Goal: Transaction & Acquisition: Purchase product/service

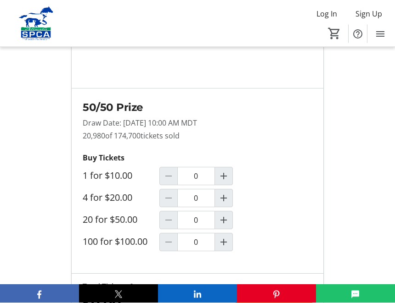
scroll to position [814, 0]
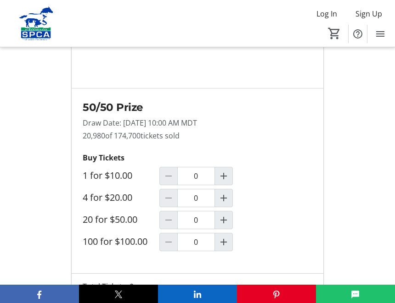
click at [222, 248] on mat-icon "Increment by one" at bounding box center [223, 242] width 11 height 11
type input "1"
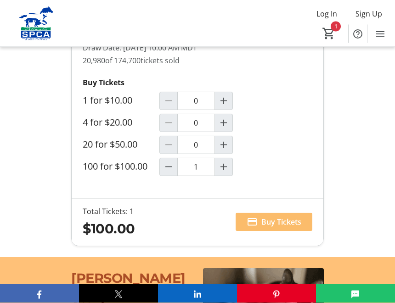
scroll to position [889, 0]
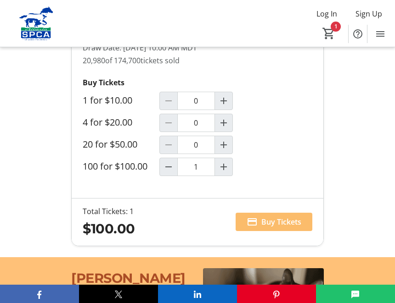
click at [276, 228] on span "Buy Tickets" at bounding box center [281, 222] width 40 height 11
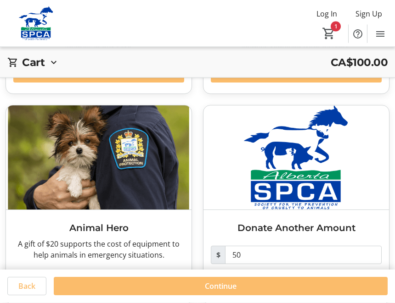
scroll to position [214, 0]
click at [154, 284] on span at bounding box center [98, 285] width 171 height 22
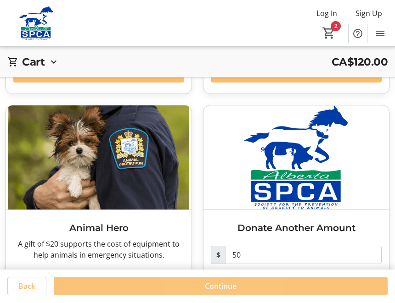
click at [219, 292] on span "Continue" at bounding box center [221, 286] width 32 height 11
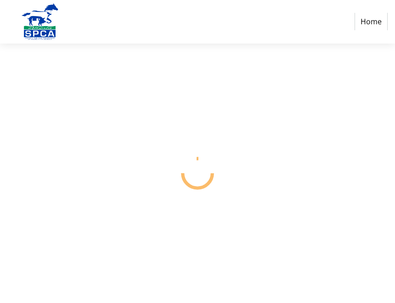
select select "CA"
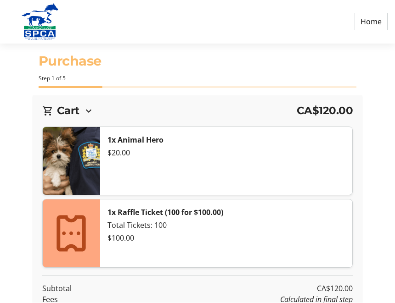
scroll to position [0, 0]
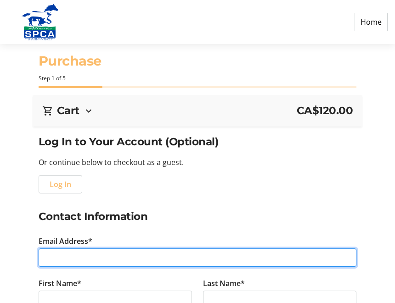
click at [101, 254] on input "Email Address*" at bounding box center [198, 258] width 318 height 18
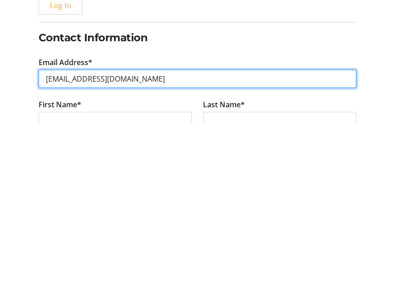
type input "[EMAIL_ADDRESS][DOMAIN_NAME]"
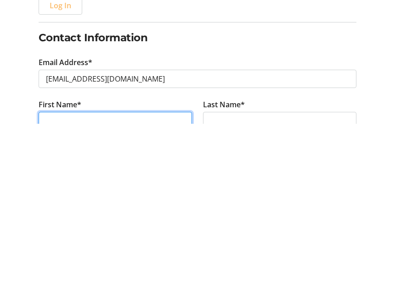
click at [73, 292] on input "First Name*" at bounding box center [115, 301] width 153 height 18
type input "[PERSON_NAME]"
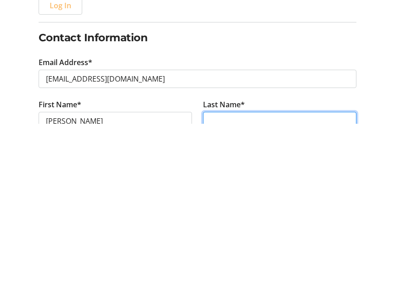
click at [229, 292] on input "Last Name*" at bounding box center [279, 301] width 153 height 18
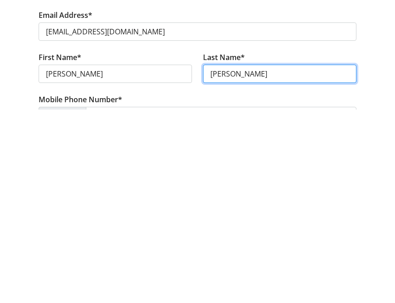
scroll to position [35, 0]
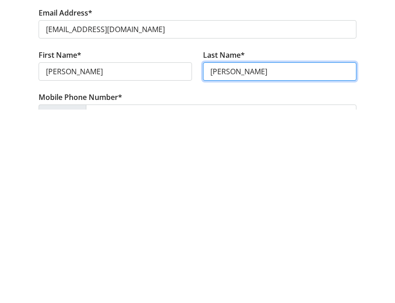
type input "[PERSON_NAME]"
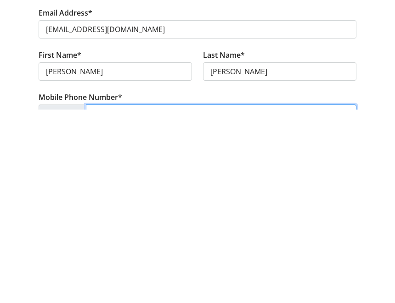
click at [118, 298] on input "Mobile Phone Number*" at bounding box center [221, 307] width 271 height 18
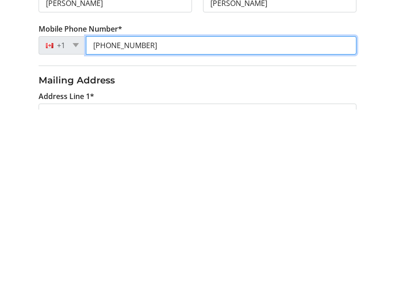
scroll to position [104, 0]
type input "[PHONE_NUMBER]"
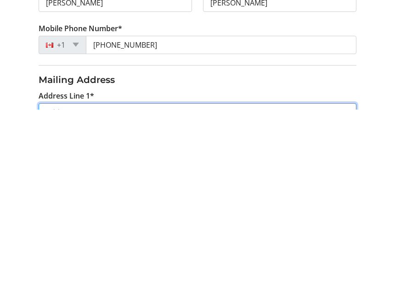
click at [139, 297] on input "Address Line 1*" at bounding box center [198, 306] width 318 height 18
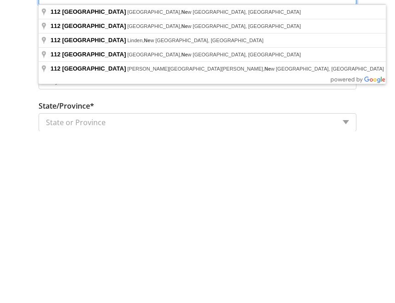
type input "[STREET_ADDRESS]"
click at [123, 286] on select "State or Province State or Province [GEOGRAPHIC_DATA] [GEOGRAPHIC_DATA] [GEOGRA…" at bounding box center [198, 295] width 318 height 18
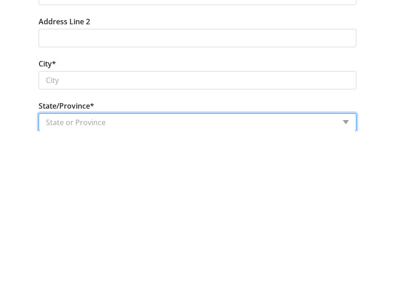
scroll to position [396, 0]
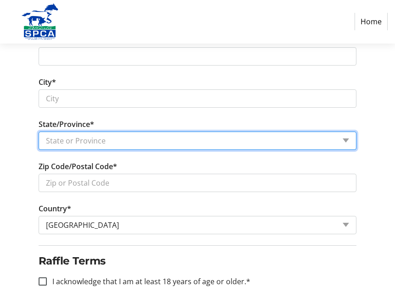
click at [339, 135] on select "State or Province State or Province [GEOGRAPHIC_DATA] [GEOGRAPHIC_DATA] [GEOGRA…" at bounding box center [198, 141] width 318 height 18
select select "AB"
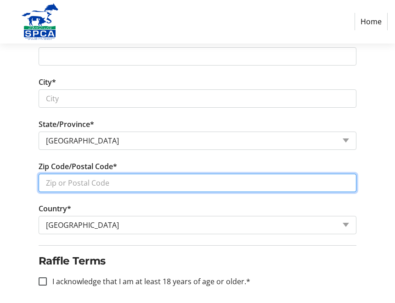
click at [109, 177] on input "Zip Code/Postal Code*" at bounding box center [198, 183] width 318 height 18
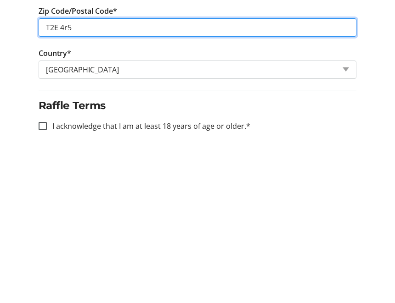
scroll to position [412, 0]
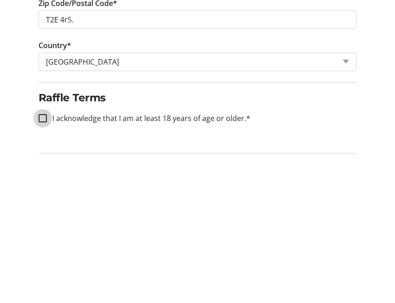
click at [46, 262] on div at bounding box center [43, 266] width 8 height 8
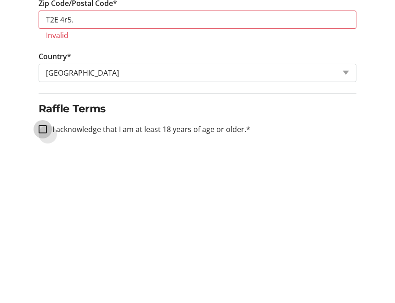
scroll to position [396, 0]
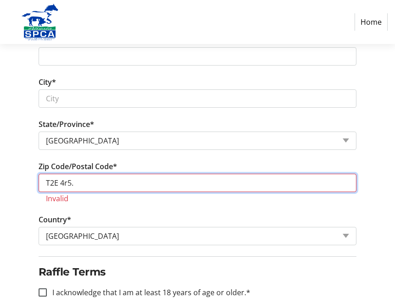
click at [180, 175] on input "T2E 4r5." at bounding box center [198, 183] width 318 height 18
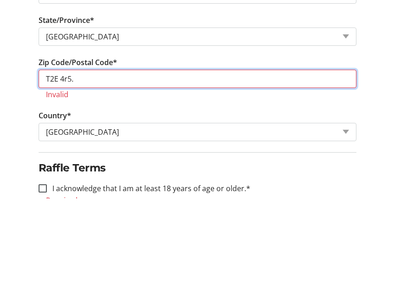
click at [89, 174] on input "T2E 4r5." at bounding box center [198, 183] width 318 height 18
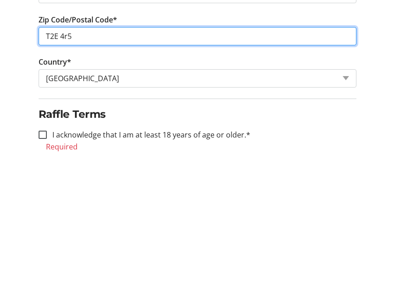
scroll to position [400, 0]
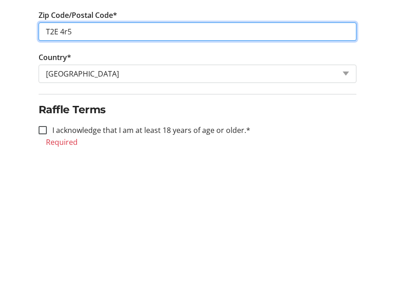
type input "T2E 4r5"
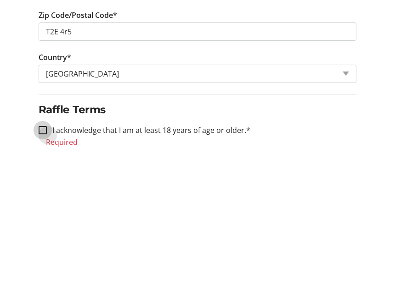
click at [45, 274] on input "I acknowledge that I am at least 18 years of age or older.*" at bounding box center [43, 278] width 8 height 8
checkbox input "true"
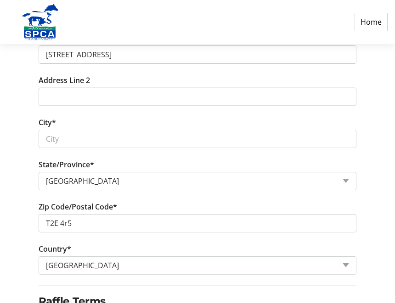
scroll to position [355, 0]
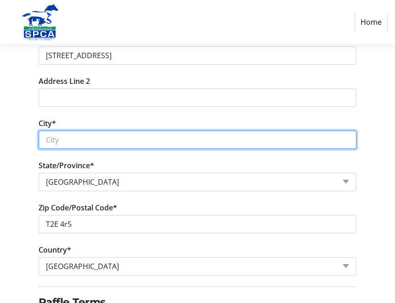
click at [79, 139] on input "City*" at bounding box center [198, 140] width 318 height 18
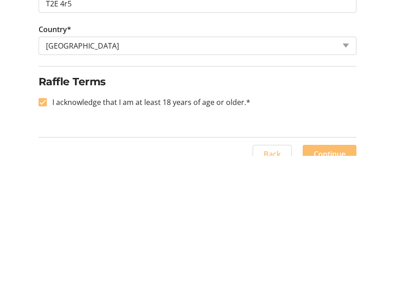
scroll to position [442, 0]
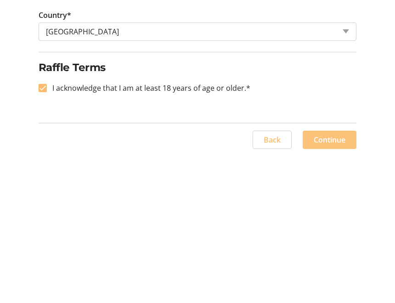
type input "Calgart"
click at [334, 282] on span "Continue" at bounding box center [330, 287] width 32 height 11
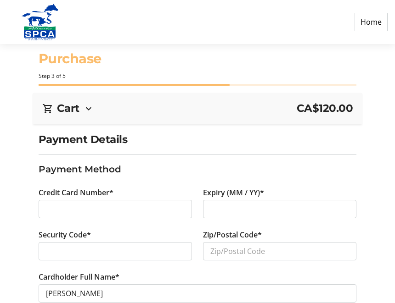
scroll to position [7, 0]
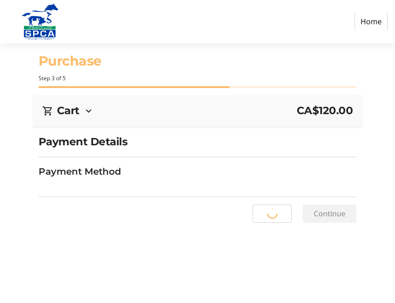
scroll to position [0, 0]
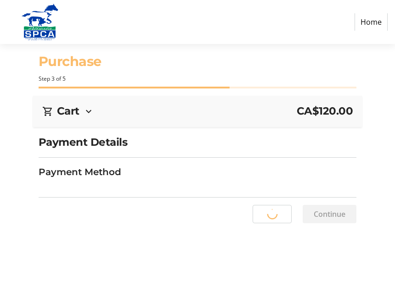
select select "AB"
select select "CA"
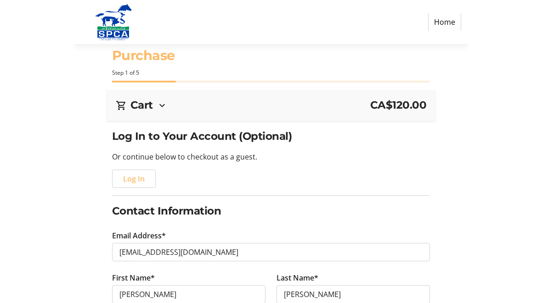
scroll to position [0, 0]
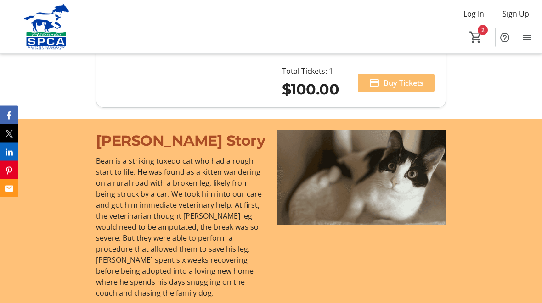
scroll to position [795, 0]
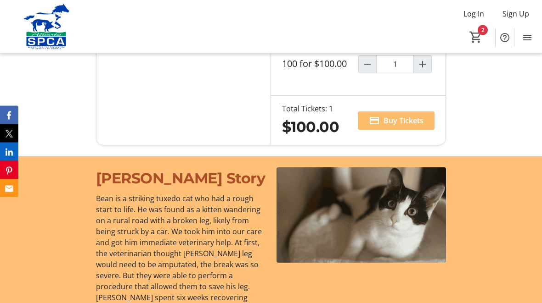
click at [363, 70] on mat-icon "Decrement by one" at bounding box center [367, 64] width 11 height 11
type input "0"
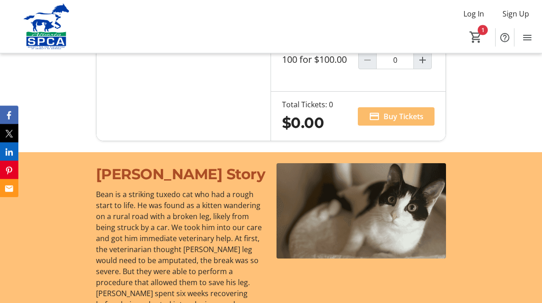
scroll to position [754, 0]
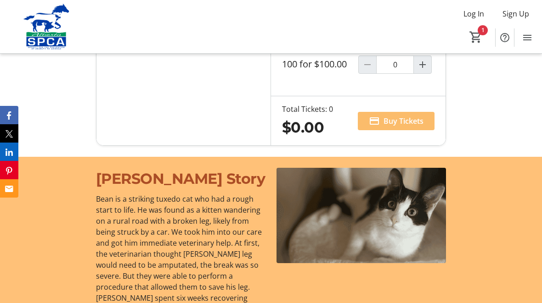
click at [482, 31] on mat-icon "1" at bounding box center [476, 37] width 14 height 14
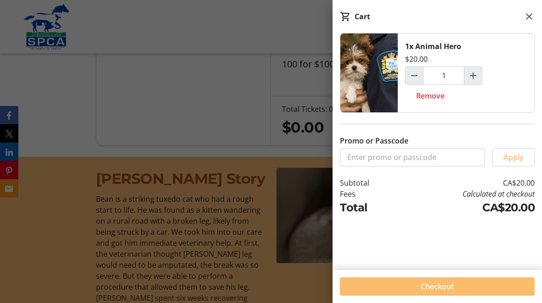
click at [432, 91] on span "Remove" at bounding box center [430, 95] width 28 height 11
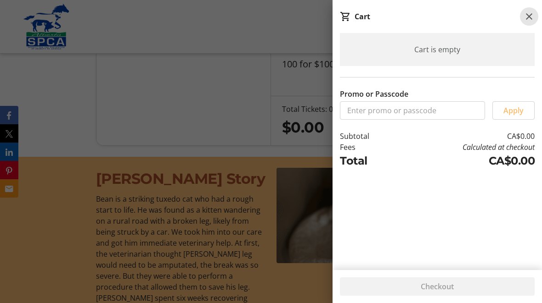
click at [537, 14] on span at bounding box center [529, 16] width 18 height 18
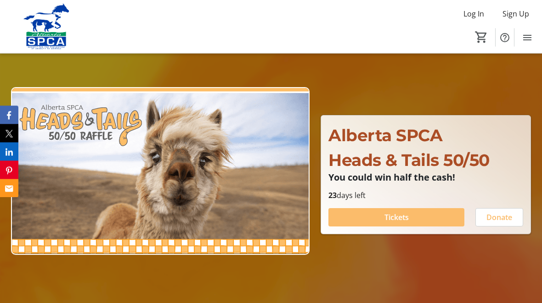
scroll to position [0, 0]
